Goal: Task Accomplishment & Management: Use online tool/utility

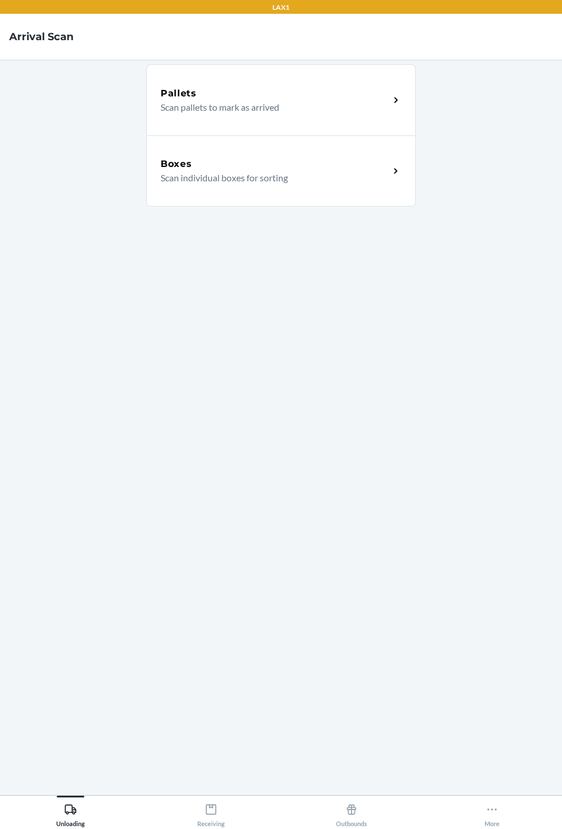
scroll to position [71, 0]
click at [208, 823] on div "Receiving" at bounding box center [211, 812] width 28 height 29
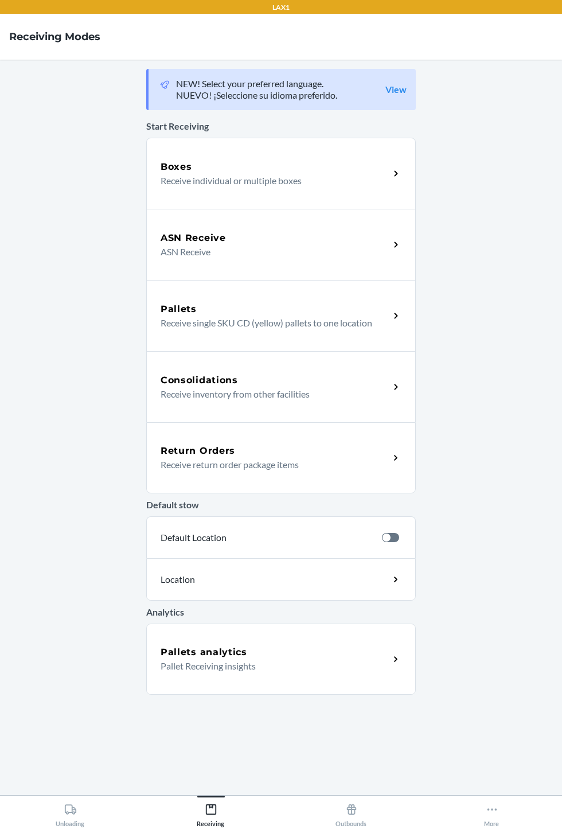
click at [289, 245] on p "ASN Receive" at bounding box center [271, 252] width 220 height 14
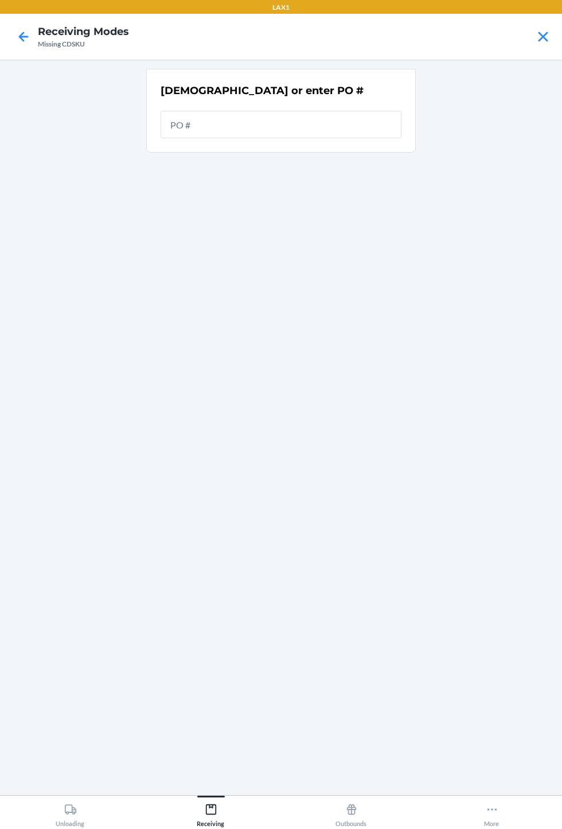
click at [240, 111] on input "text" at bounding box center [281, 125] width 241 height 28
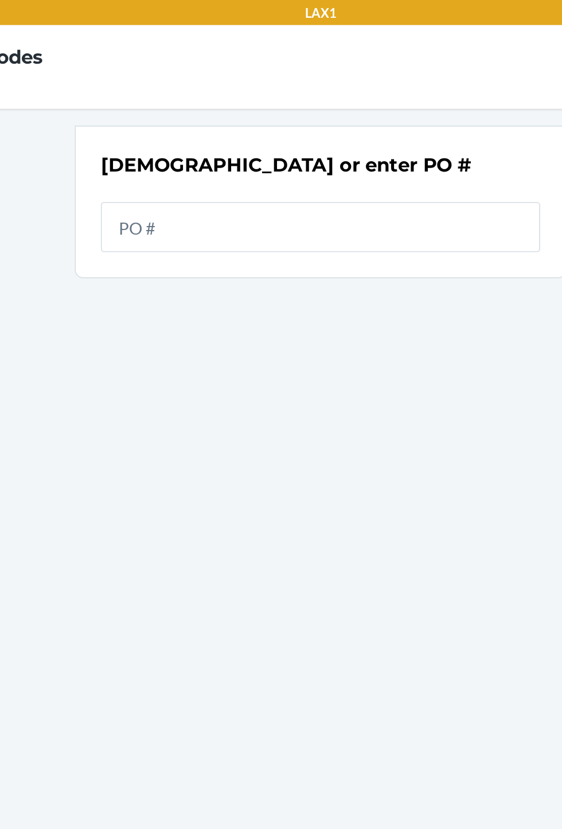
scroll to position [6, 0]
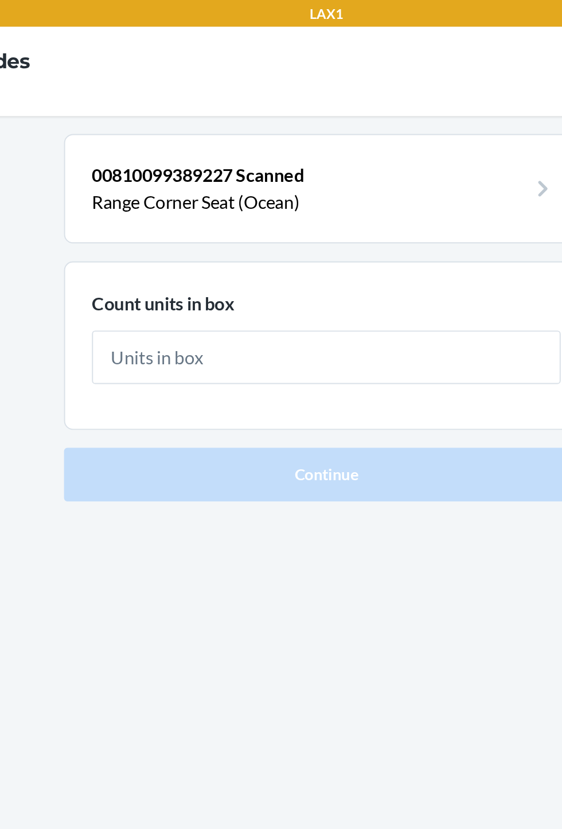
type input "2"
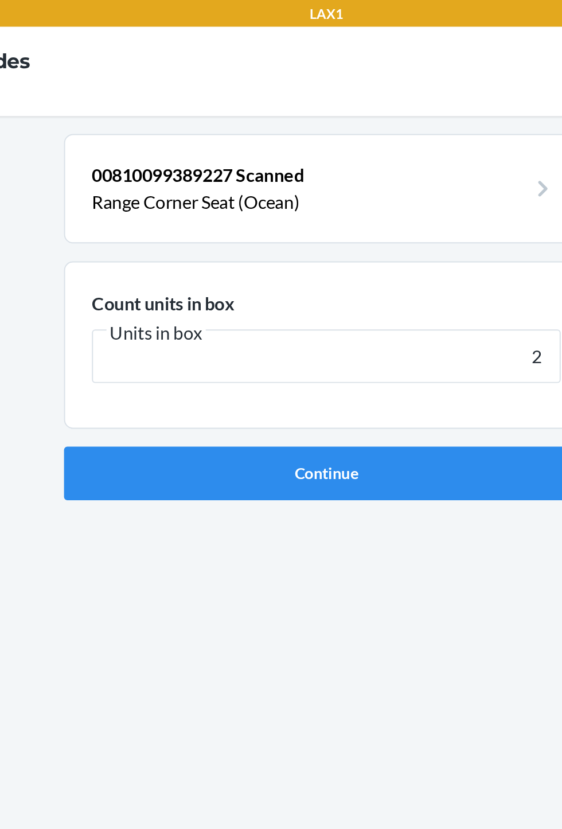
click button "Continue" at bounding box center [281, 243] width 270 height 28
